Goal: Transaction & Acquisition: Obtain resource

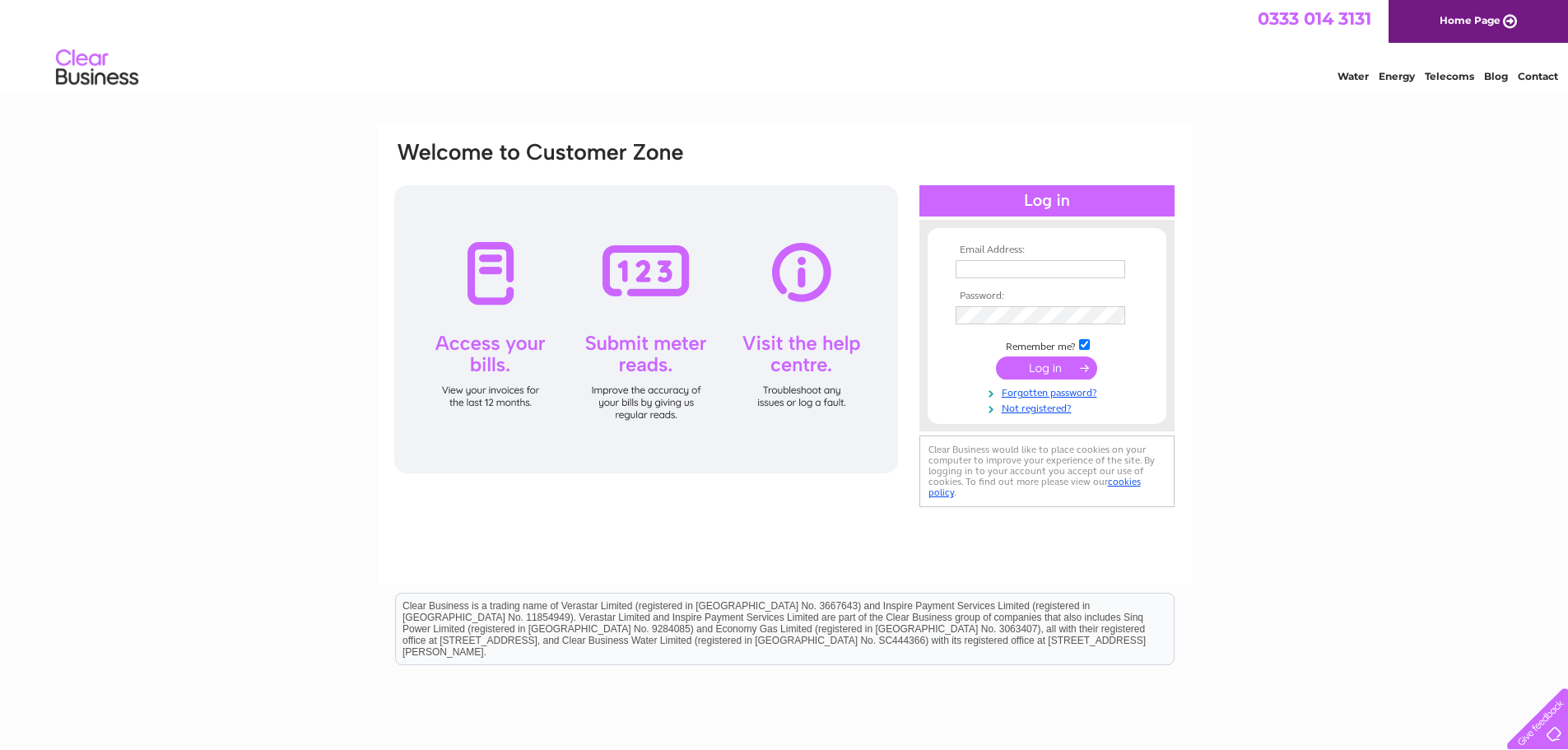
type input "scotto@jspearson.co.uk"
click at [1031, 368] on input "submit" at bounding box center [1046, 367] width 101 height 23
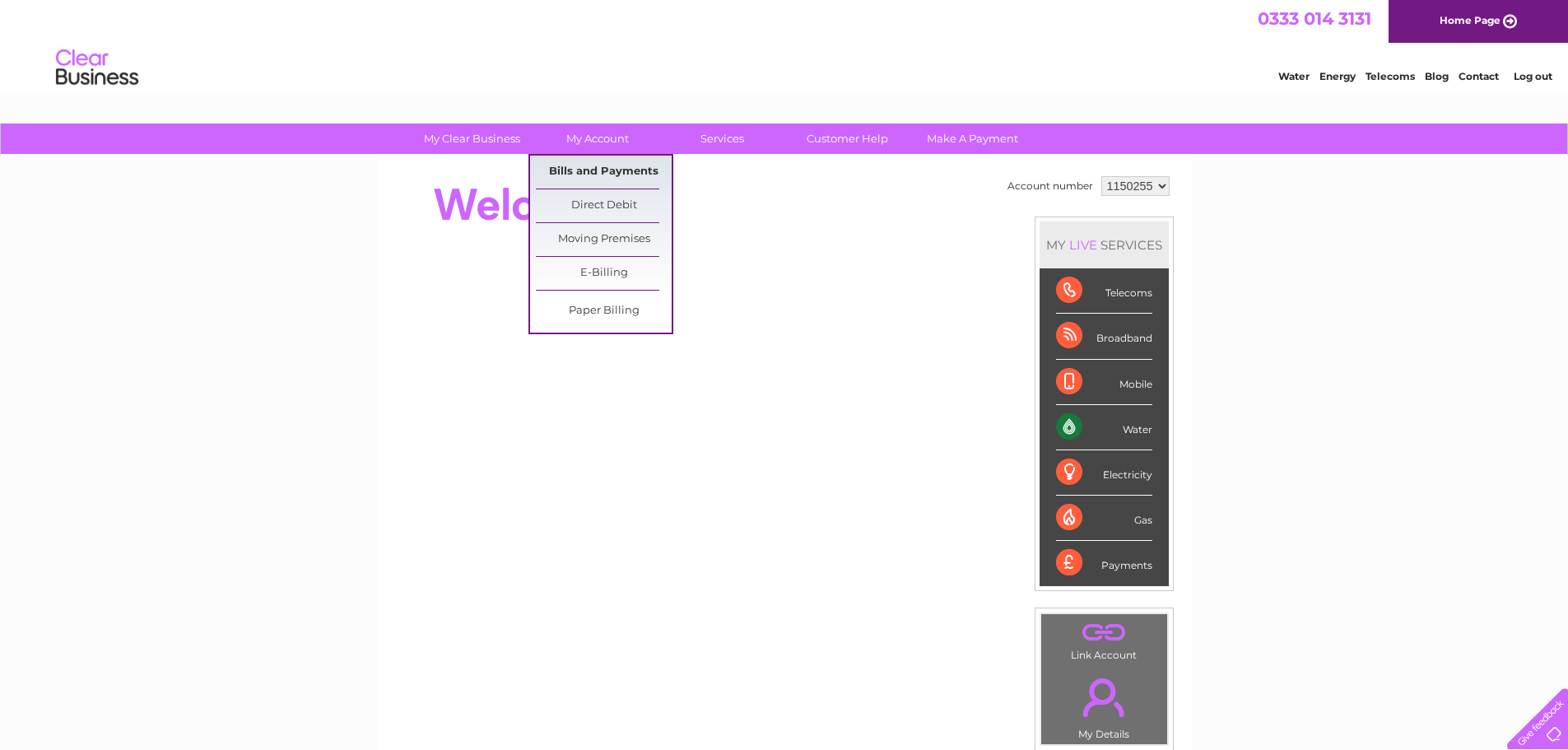
click at [595, 171] on link "Bills and Payments" at bounding box center [604, 171] width 136 height 33
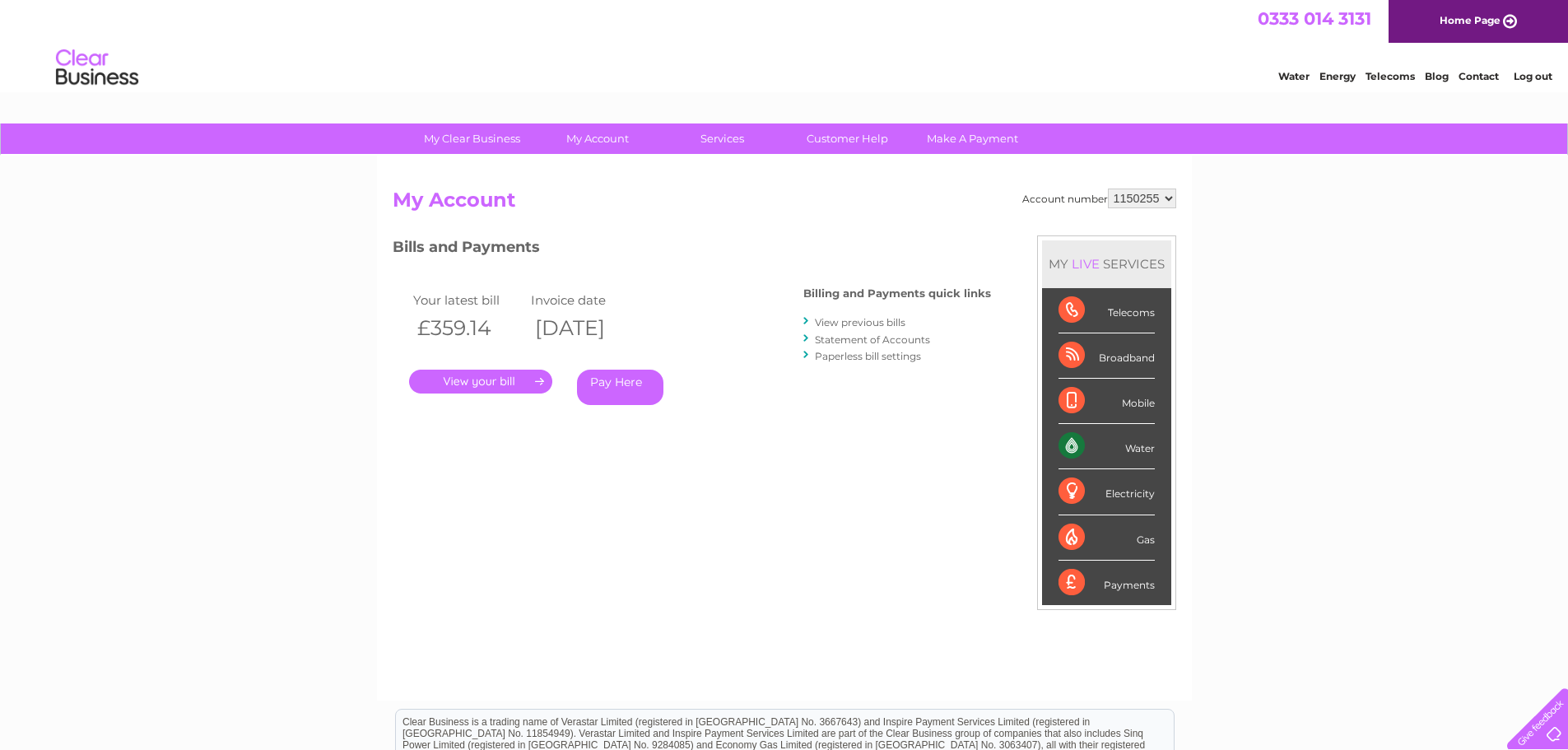
click at [484, 375] on link "." at bounding box center [481, 381] width 143 height 24
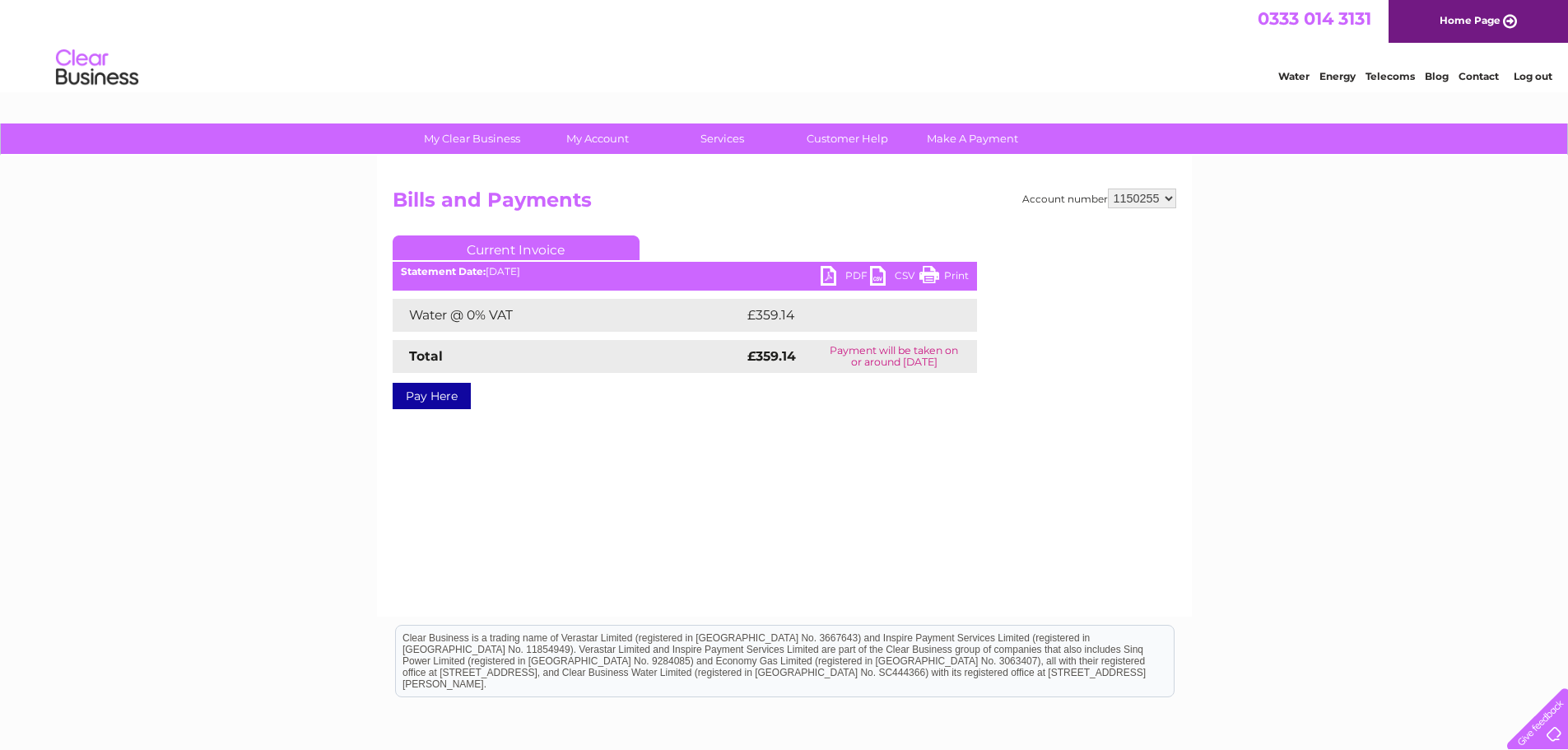
click at [826, 270] on link "PDF" at bounding box center [845, 277] width 50 height 24
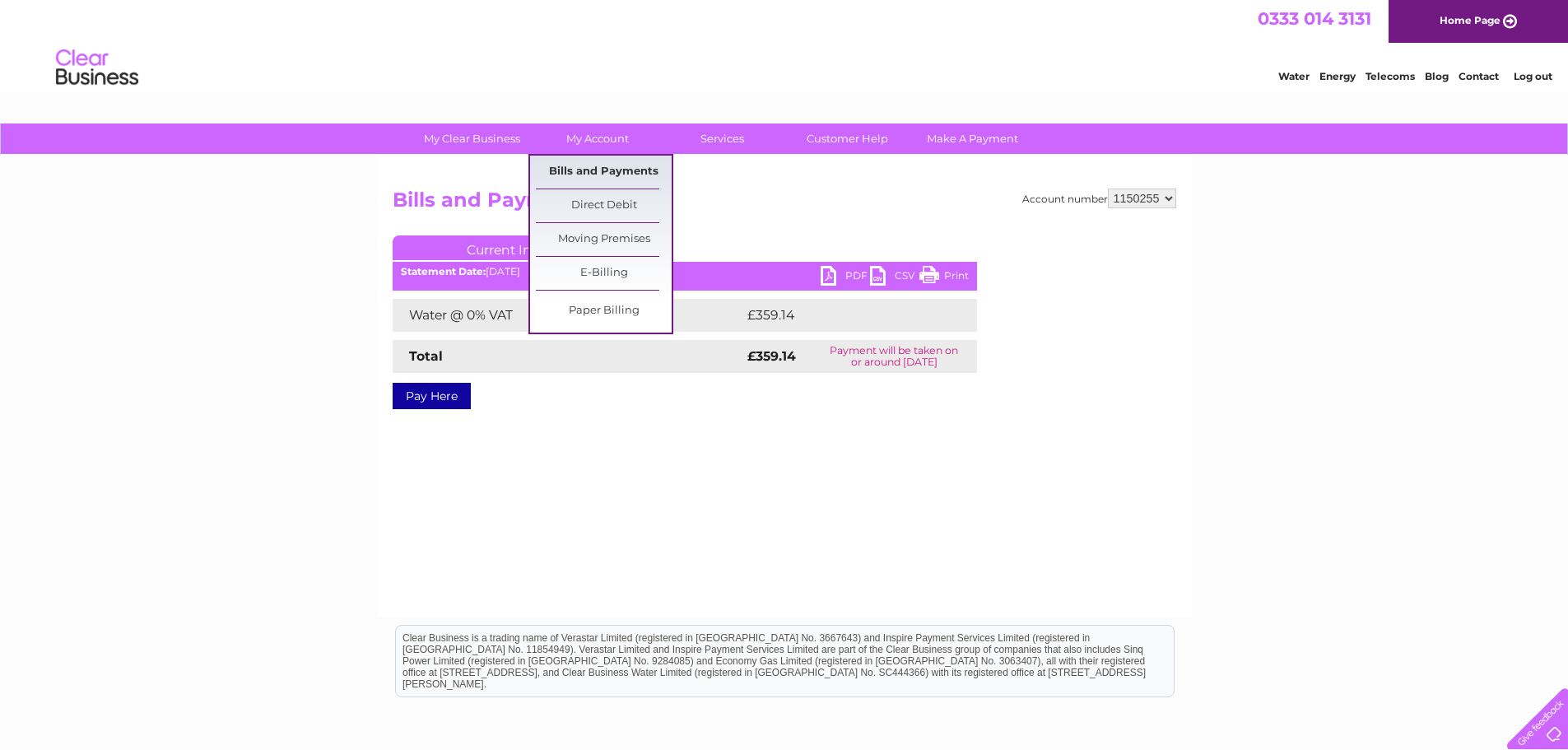
click at [596, 168] on link "Bills and Payments" at bounding box center [604, 171] width 136 height 33
click at [610, 174] on link "Bills and Payments" at bounding box center [604, 171] width 136 height 33
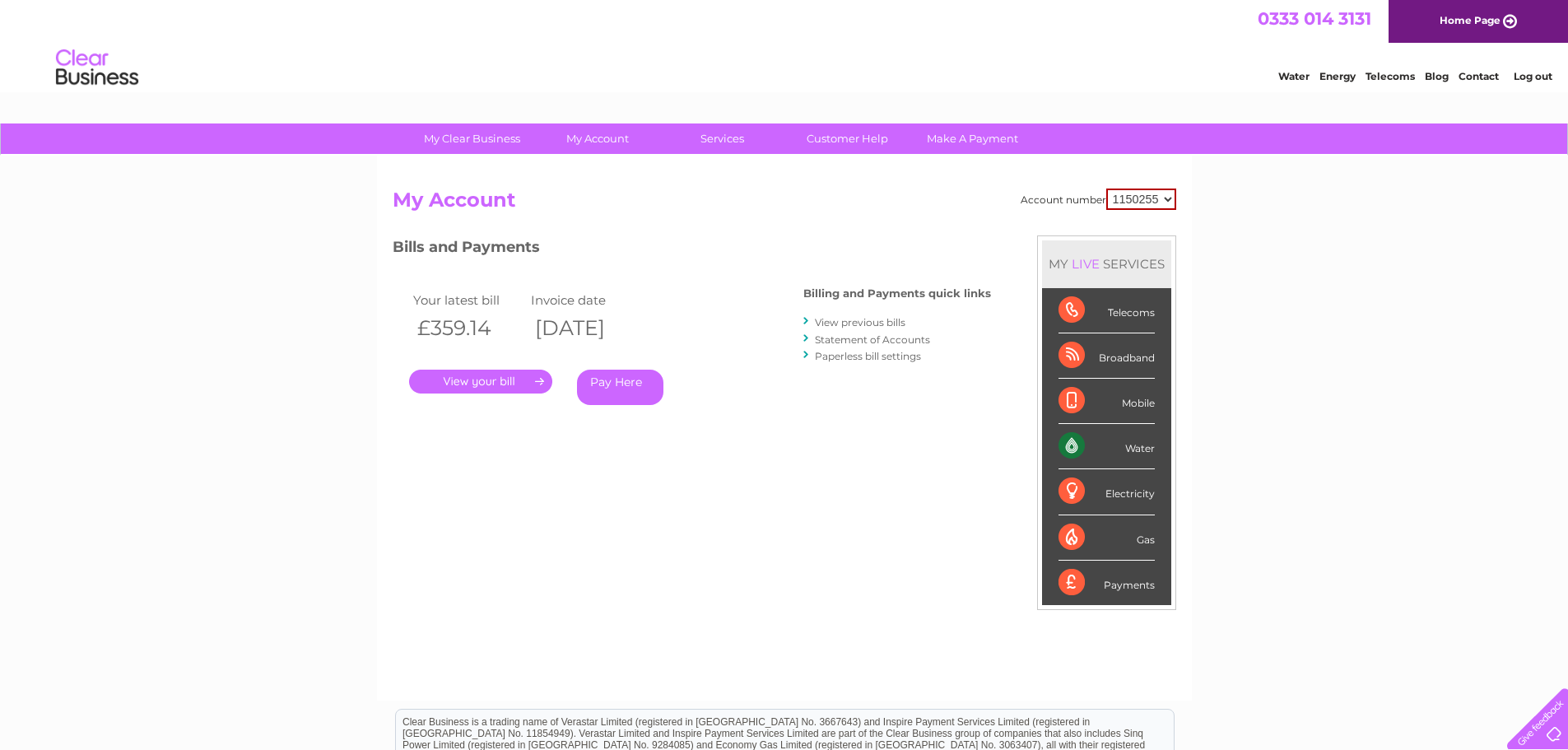
click at [854, 324] on link "View previous bills" at bounding box center [860, 322] width 90 height 12
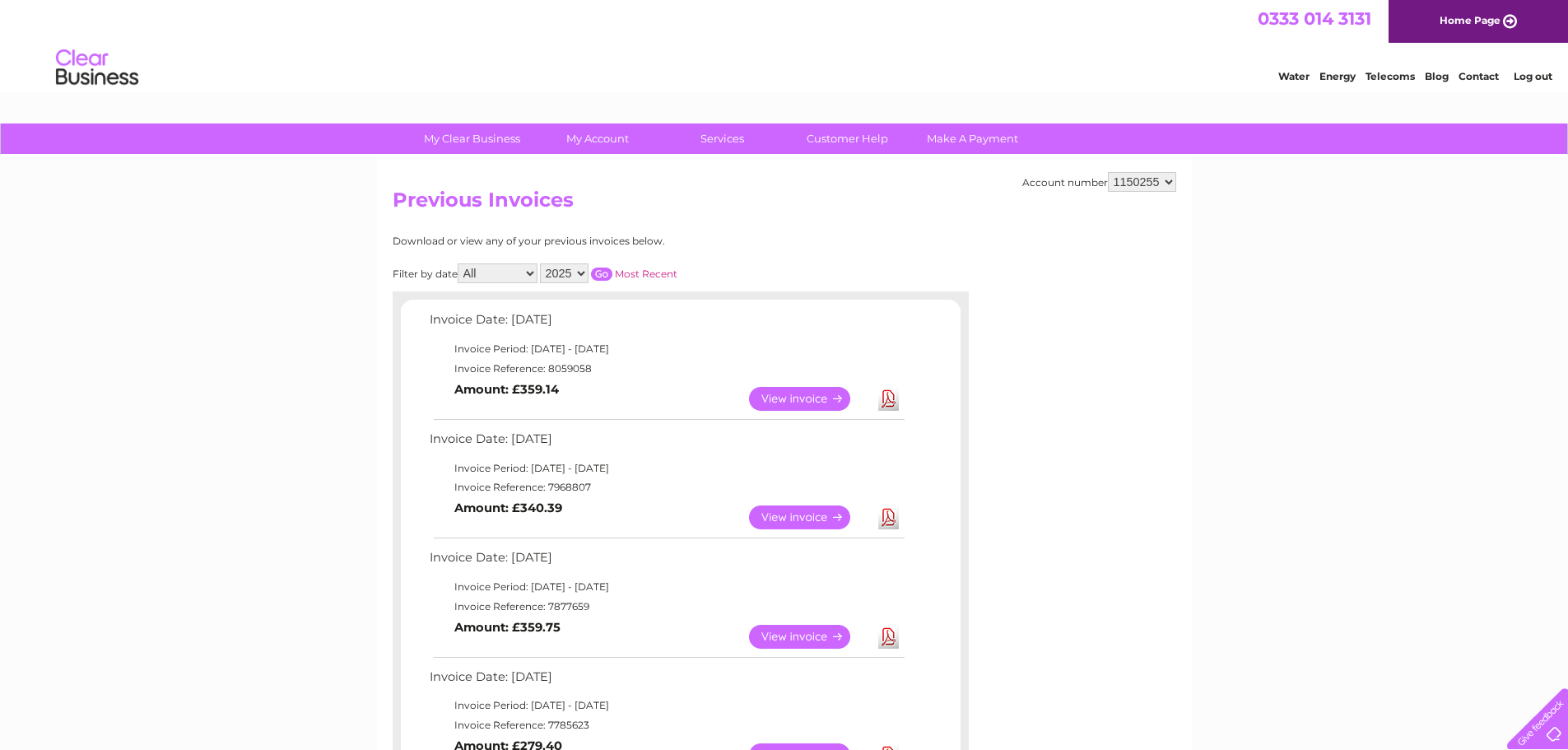
click at [799, 517] on link "View" at bounding box center [809, 517] width 121 height 24
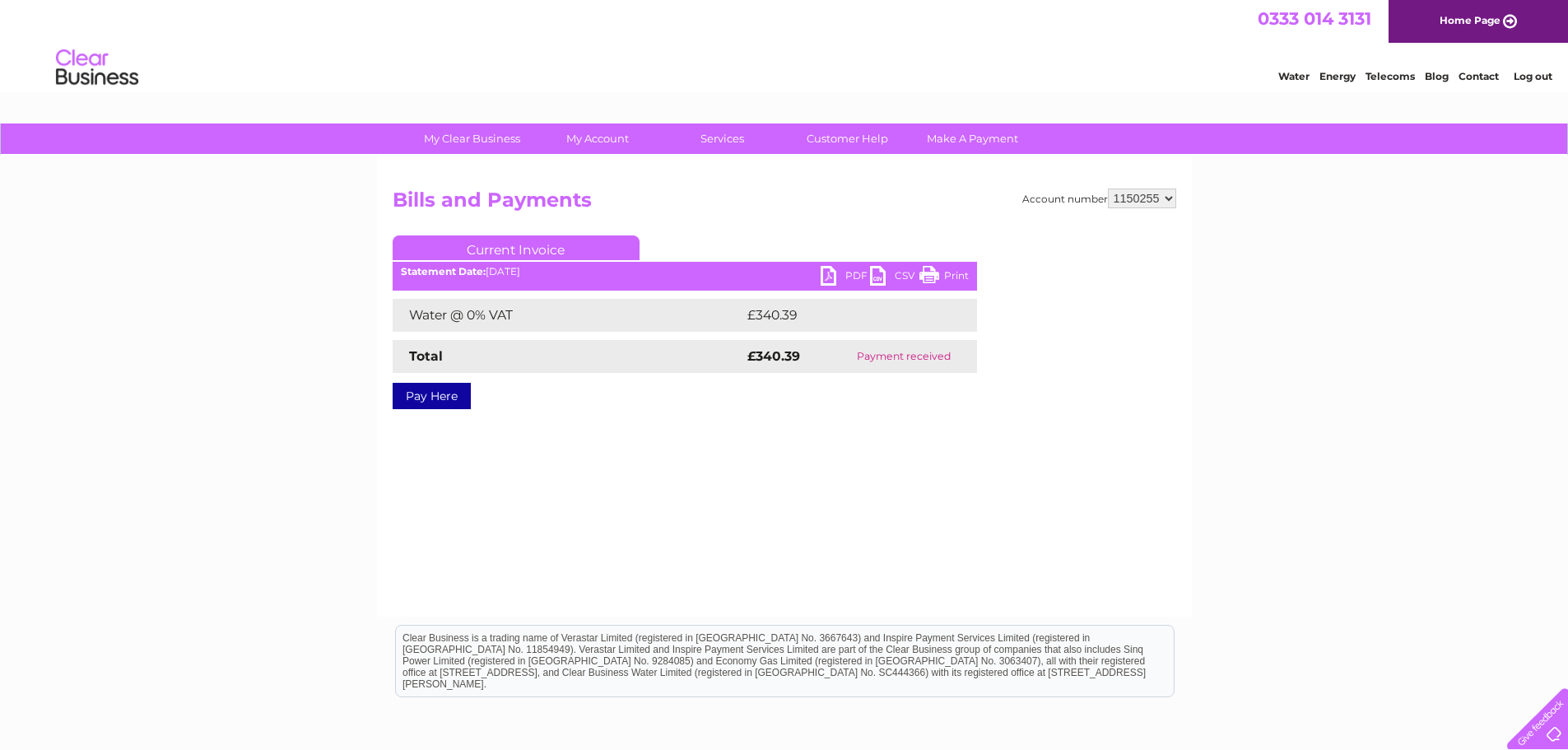
click at [823, 272] on link "PDF" at bounding box center [845, 277] width 50 height 24
